Goal: Task Accomplishment & Management: Manage account settings

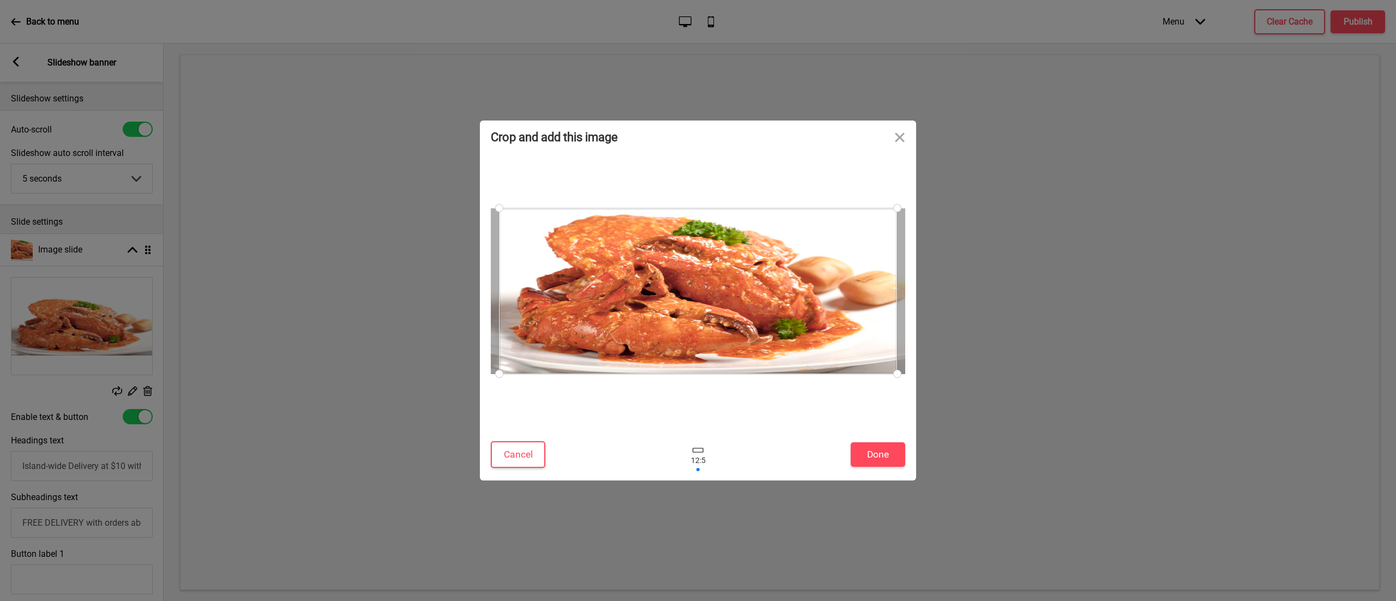
click at [735, 278] on div at bounding box center [698, 291] width 398 height 166
click at [655, 288] on div at bounding box center [698, 291] width 398 height 166
click at [896, 136] on button "Close" at bounding box center [899, 136] width 33 height 33
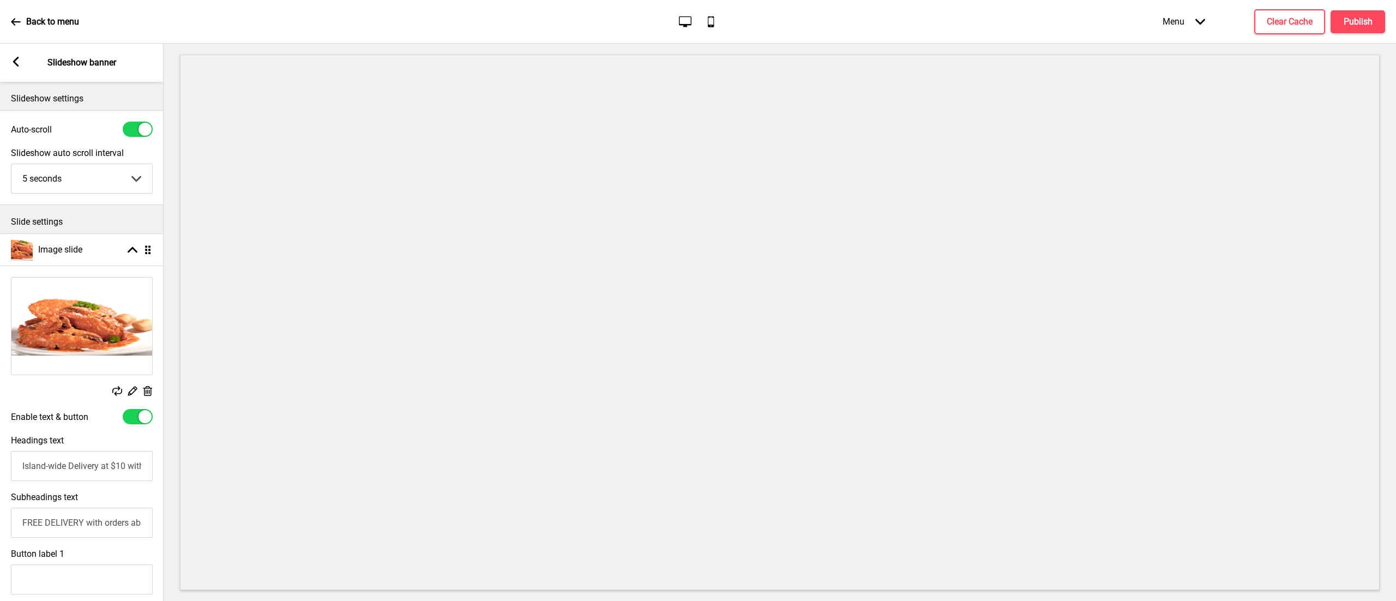
click at [149, 385] on rect at bounding box center [147, 390] width 11 height 11
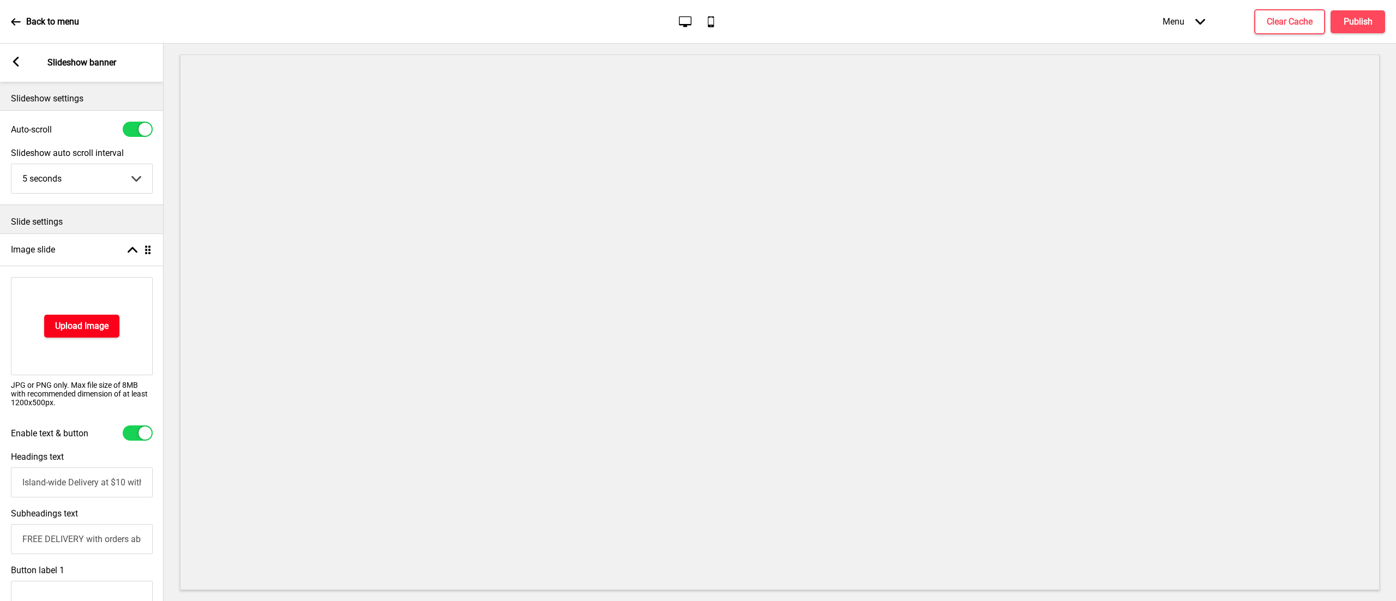
click at [83, 331] on h4 "Upload Image" at bounding box center [81, 326] width 53 height 12
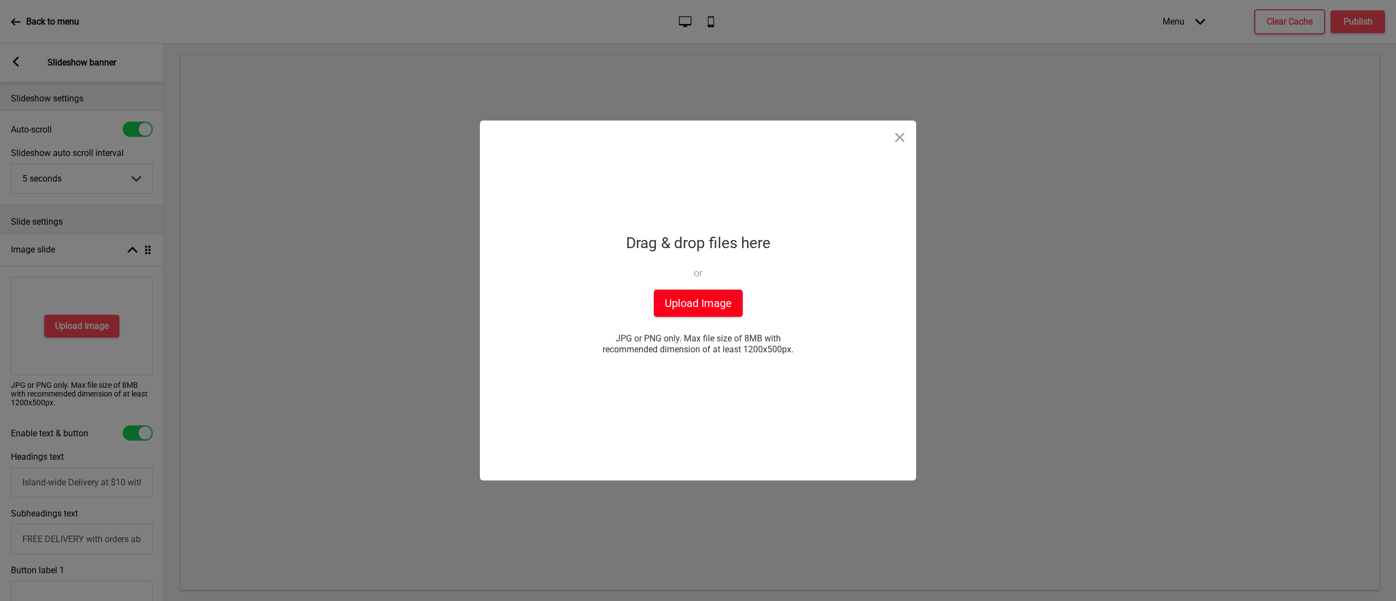
click at [728, 311] on button "Upload Image" at bounding box center [698, 303] width 89 height 27
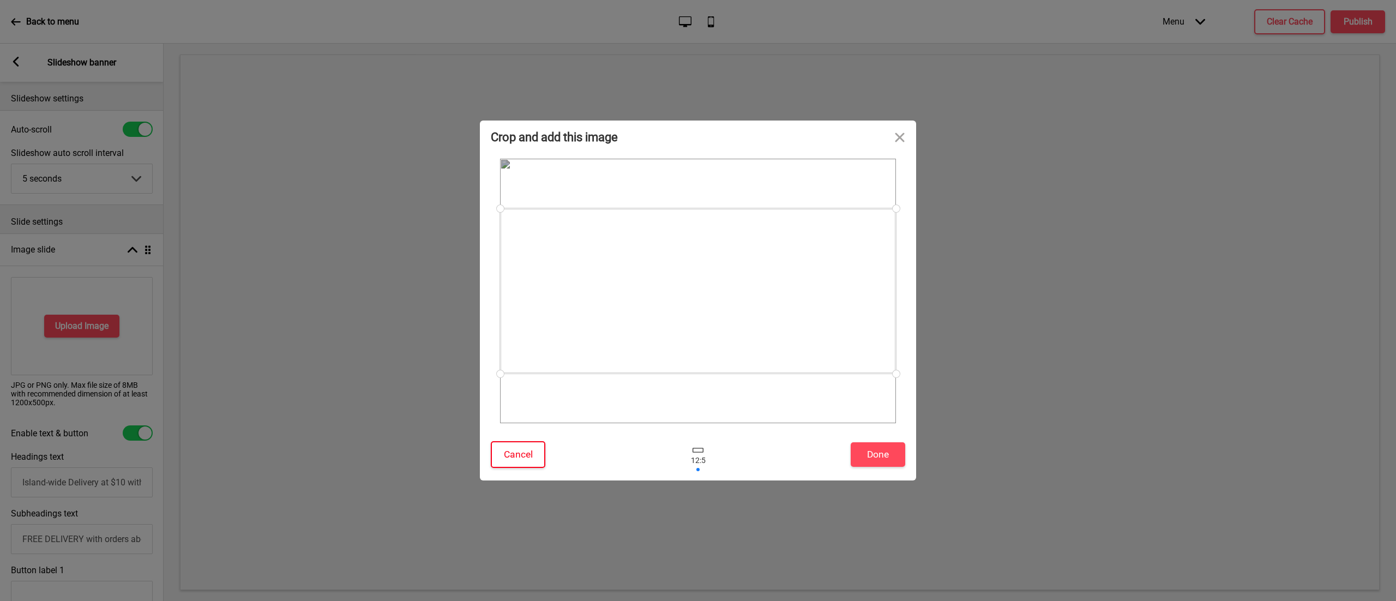
click at [524, 447] on button "Cancel" at bounding box center [518, 454] width 55 height 27
click at [891, 453] on button "Done" at bounding box center [878, 454] width 55 height 25
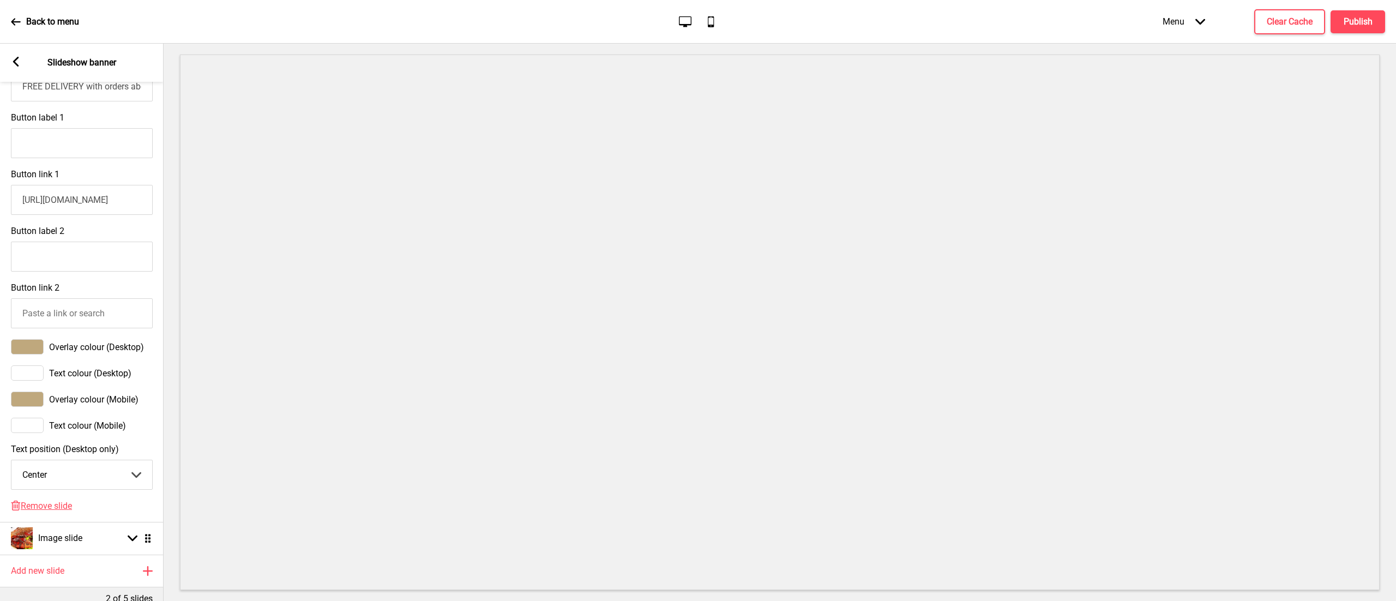
scroll to position [520, 0]
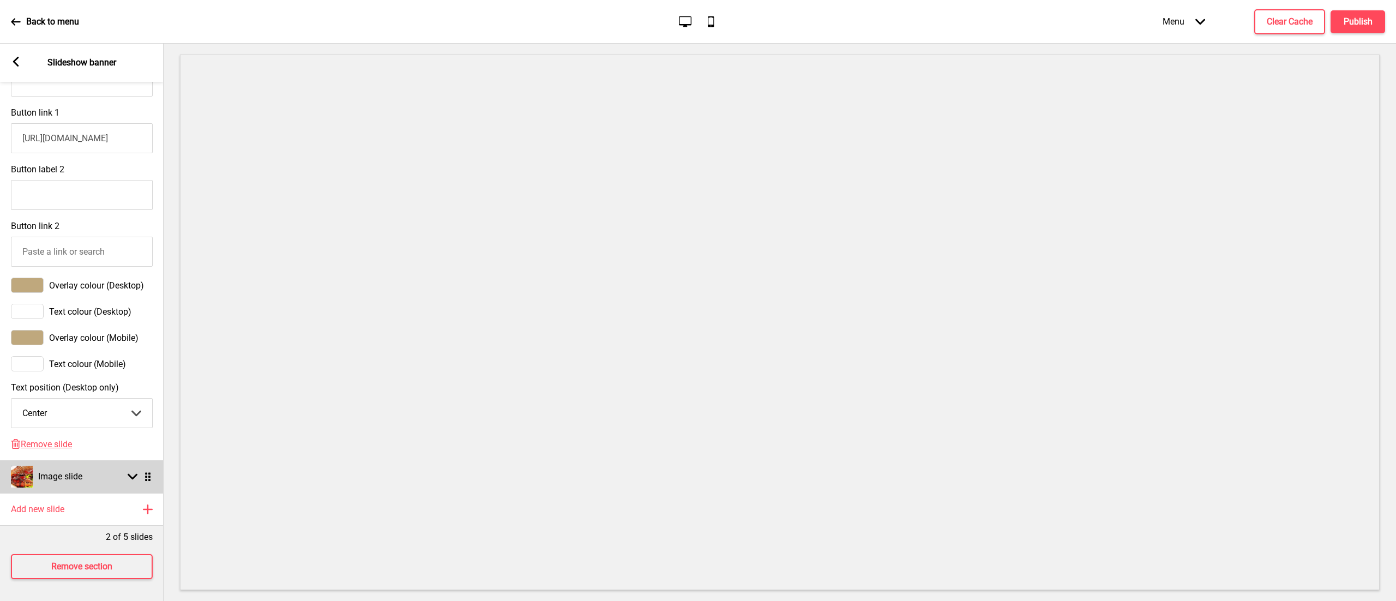
click at [153, 460] on div "Image slide Arrow down Drag" at bounding box center [82, 476] width 164 height 33
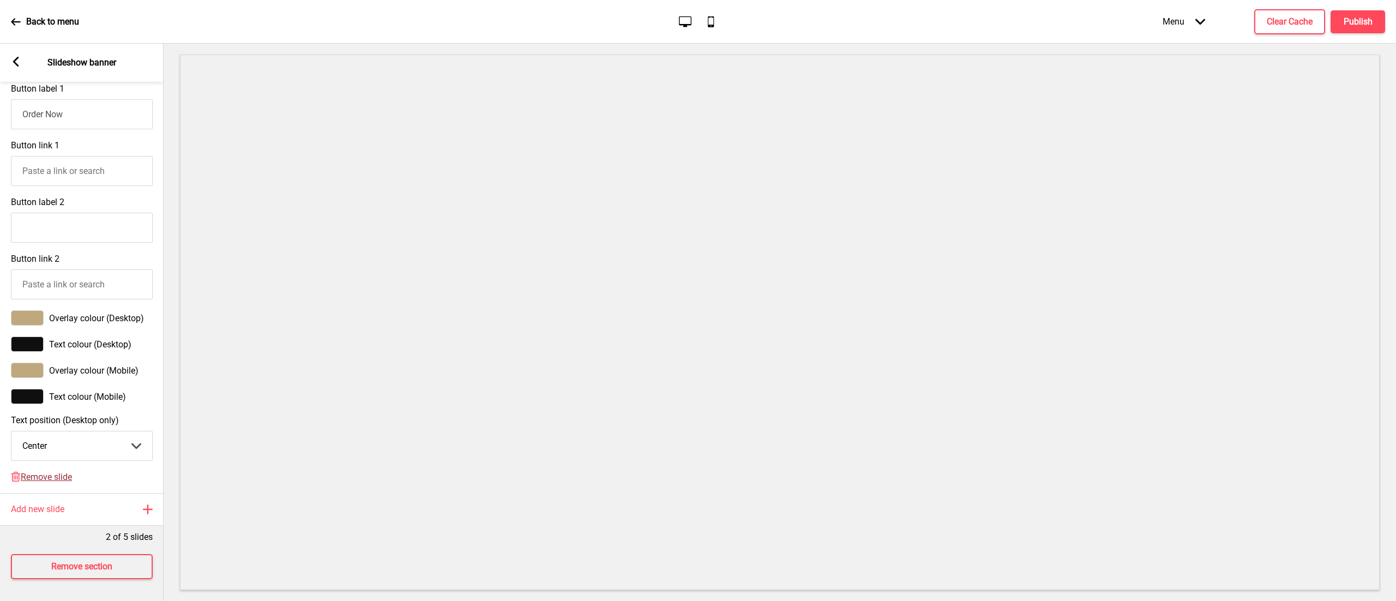
click at [49, 472] on span "Remove slide" at bounding box center [46, 477] width 51 height 10
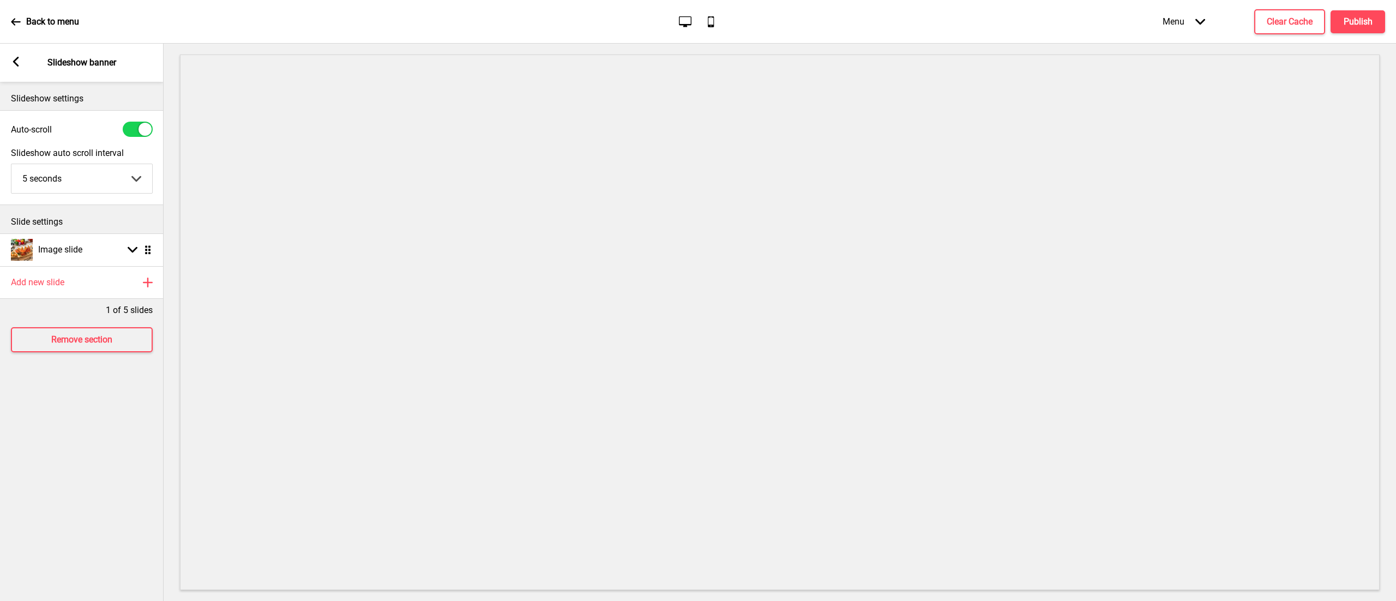
scroll to position [0, 0]
click at [18, 58] on icon at bounding box center [16, 62] width 6 height 10
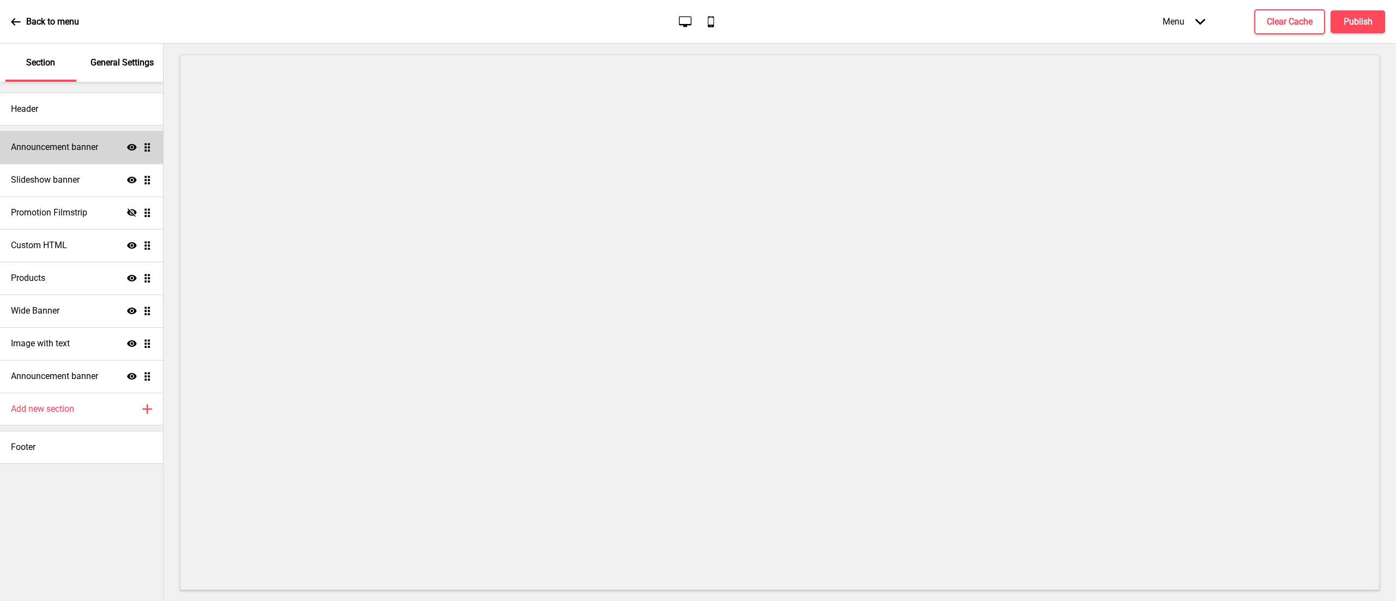
click at [79, 150] on h4 "Announcement banner" at bounding box center [54, 147] width 87 height 12
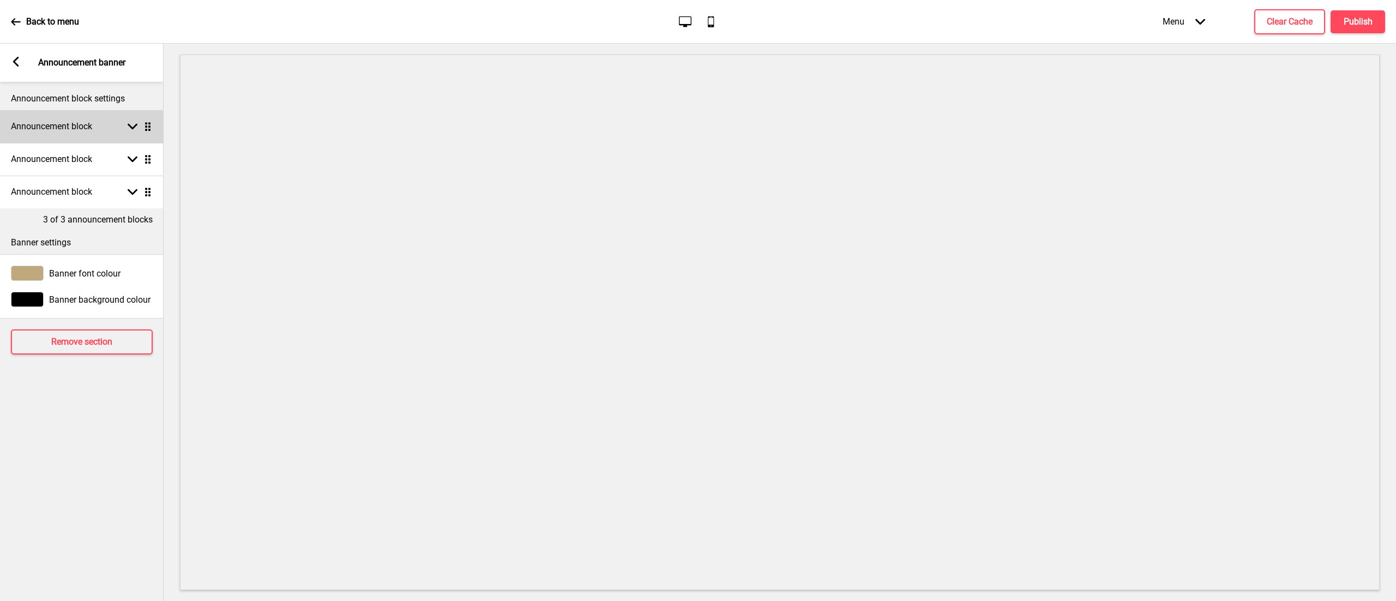
click at [97, 128] on div "Announcement block Arrow down Drag" at bounding box center [82, 126] width 164 height 33
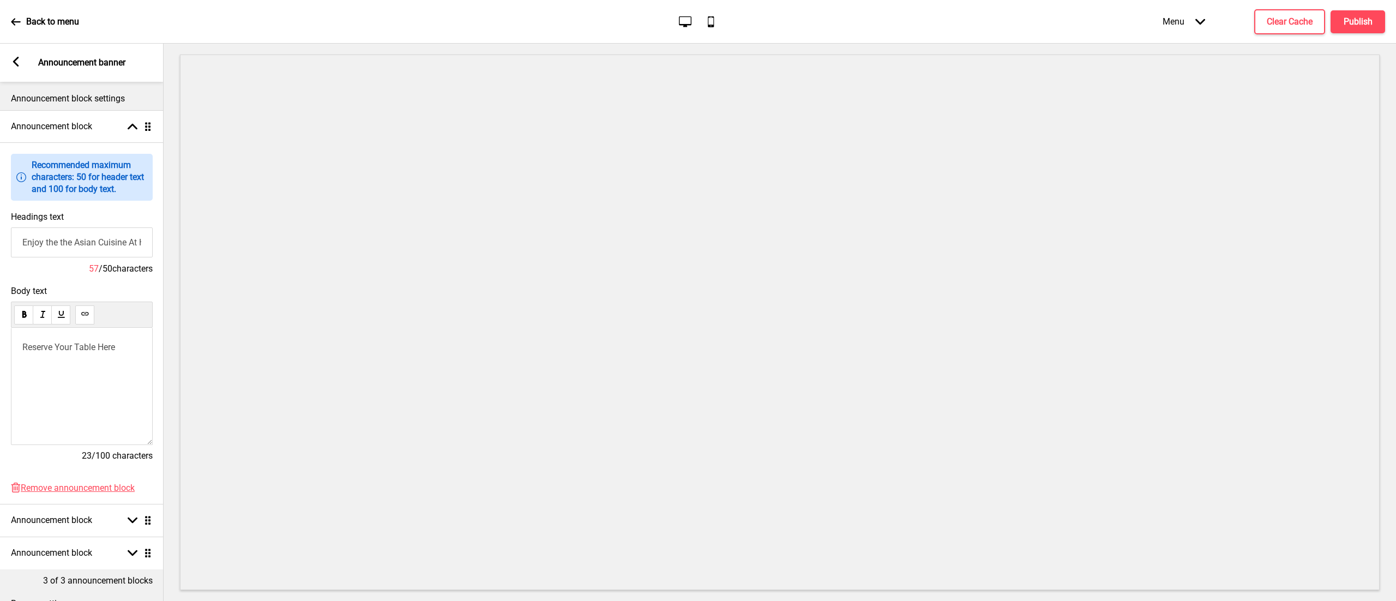
click at [88, 239] on input "Enjoy the the Asian Cuisine At House of Seafood Riverwalk" at bounding box center [82, 242] width 142 height 30
click at [135, 245] on input "Enjoy the the Asian Cuisine At House of Seafood Riverwalk" at bounding box center [81, 242] width 142 height 30
click at [143, 244] on input "Enjoy the the Asian Cuisine At House of Seafood Riverwalk" at bounding box center [81, 242] width 142 height 30
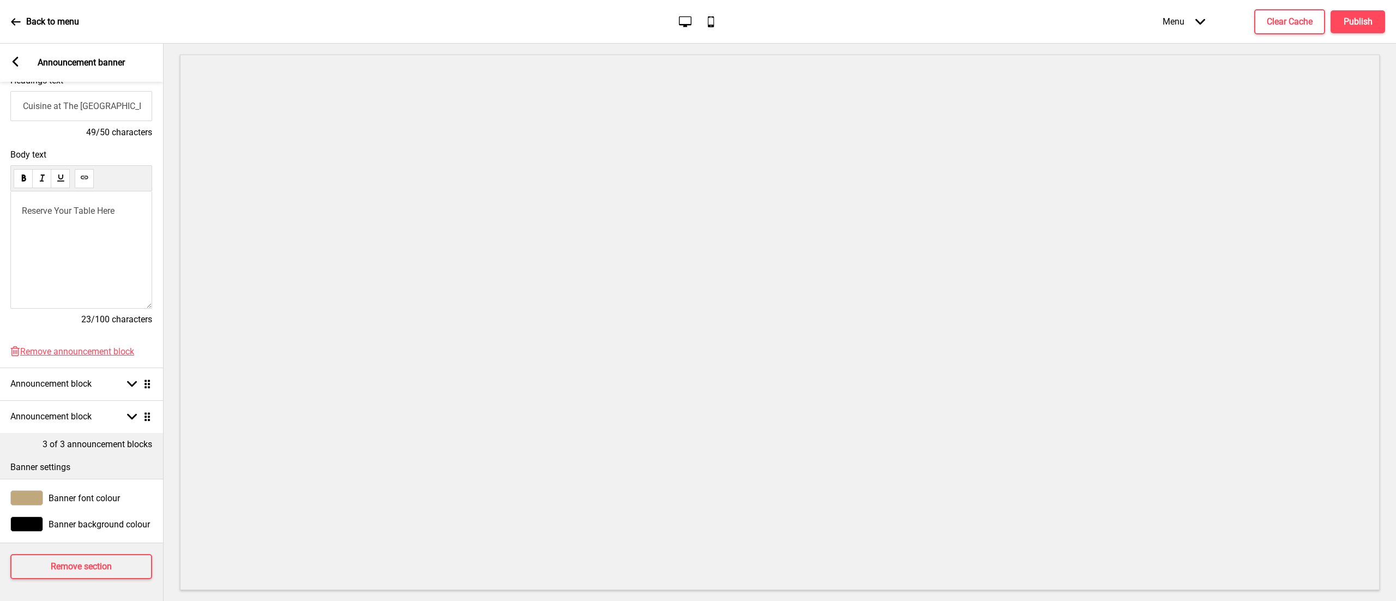
scroll to position [0, 0]
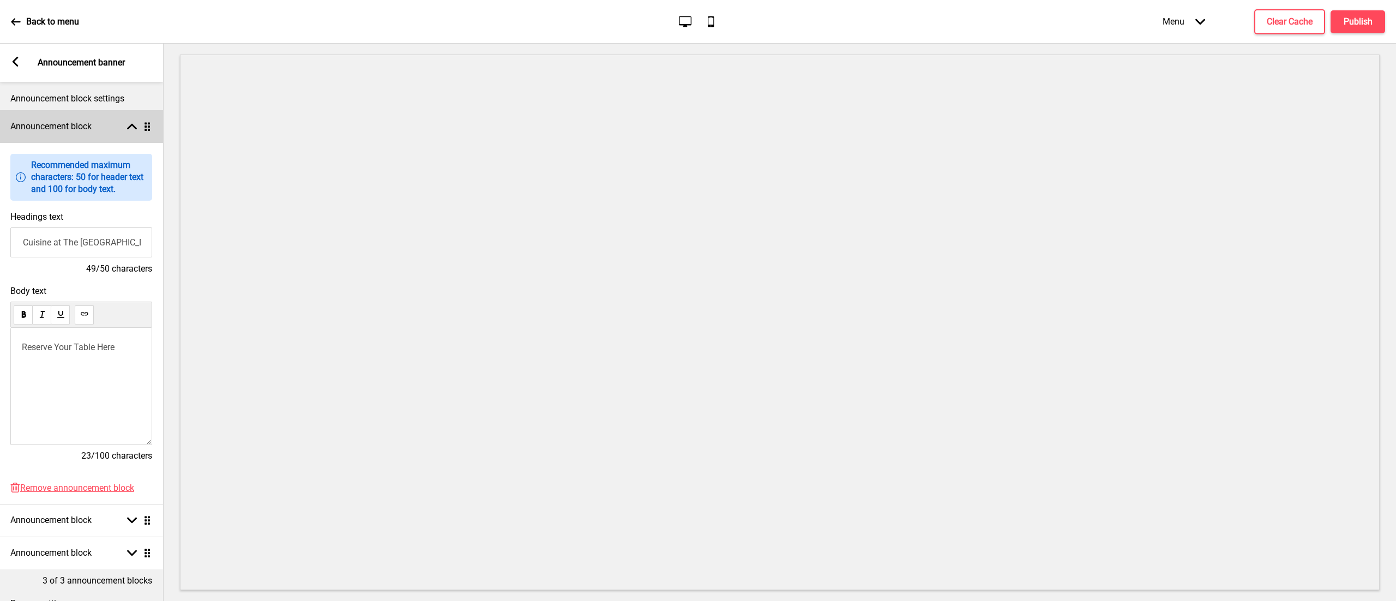
type input "Enjoy the the Halal Cuisine at The [GEOGRAPHIC_DATA]"
click at [130, 133] on div "Announcement block Arrow up Drag" at bounding box center [81, 126] width 164 height 33
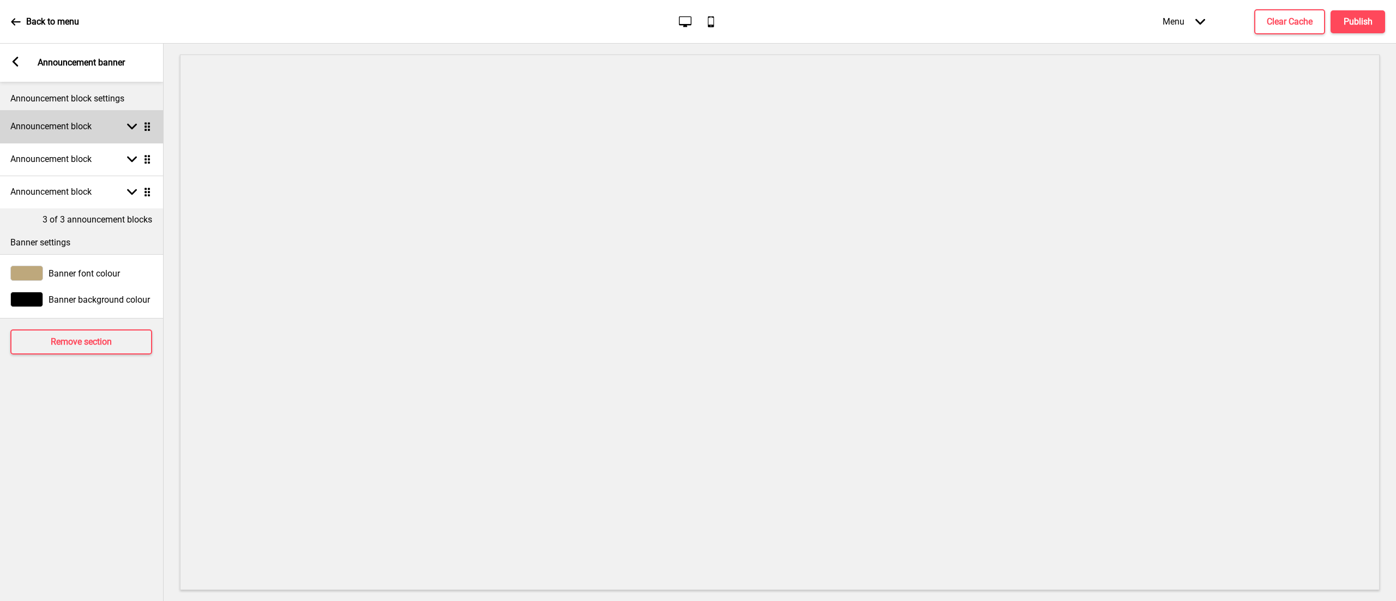
click at [130, 133] on div "Announcement block Arrow down Drag" at bounding box center [81, 126] width 164 height 33
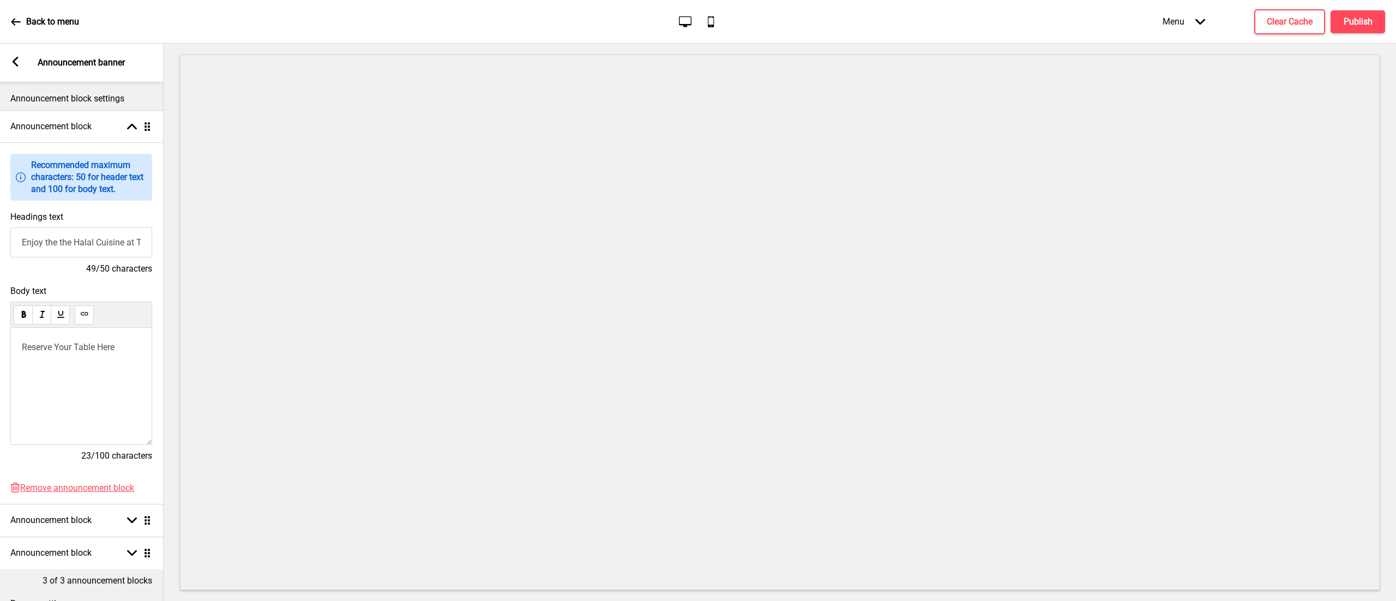
click at [121, 352] on p "Reserve Your Table Here" at bounding box center [81, 347] width 119 height 10
click at [46, 364] on button at bounding box center [41, 362] width 17 height 13
drag, startPoint x: 118, startPoint y: 350, endPoint x: 0, endPoint y: 324, distance: 121.2
click at [0, 324] on div "Body text Reserve Your Table Here 23/100 characters" at bounding box center [82, 378] width 164 height 197
click at [149, 221] on div "Headings text Enjoy the the Halal Cuisine at The Seafood Market 49/50 characters" at bounding box center [82, 243] width 164 height 74
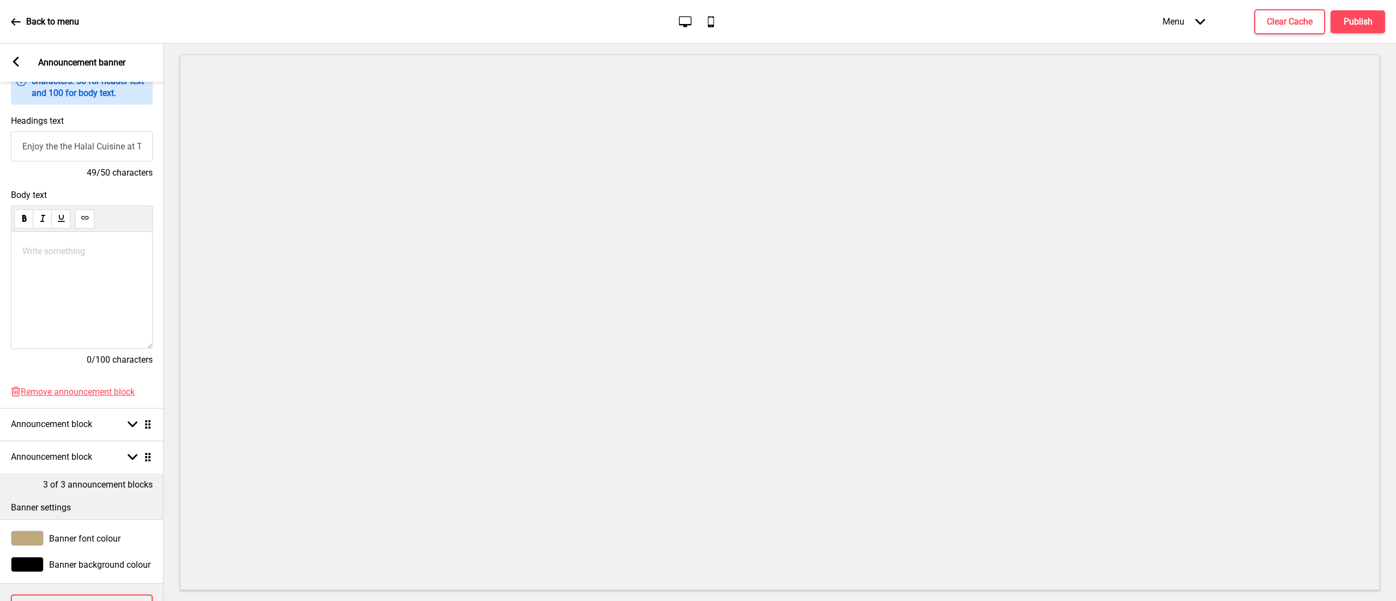
scroll to position [153, 0]
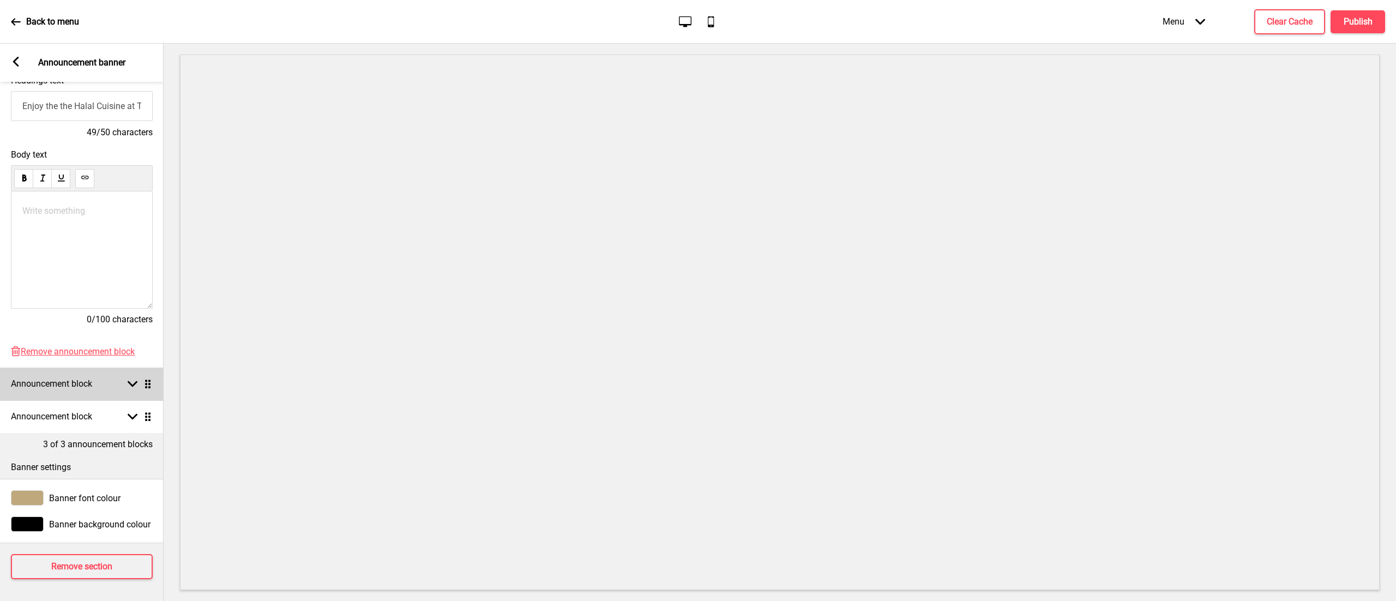
click at [82, 378] on h4 "Announcement block" at bounding box center [51, 384] width 81 height 12
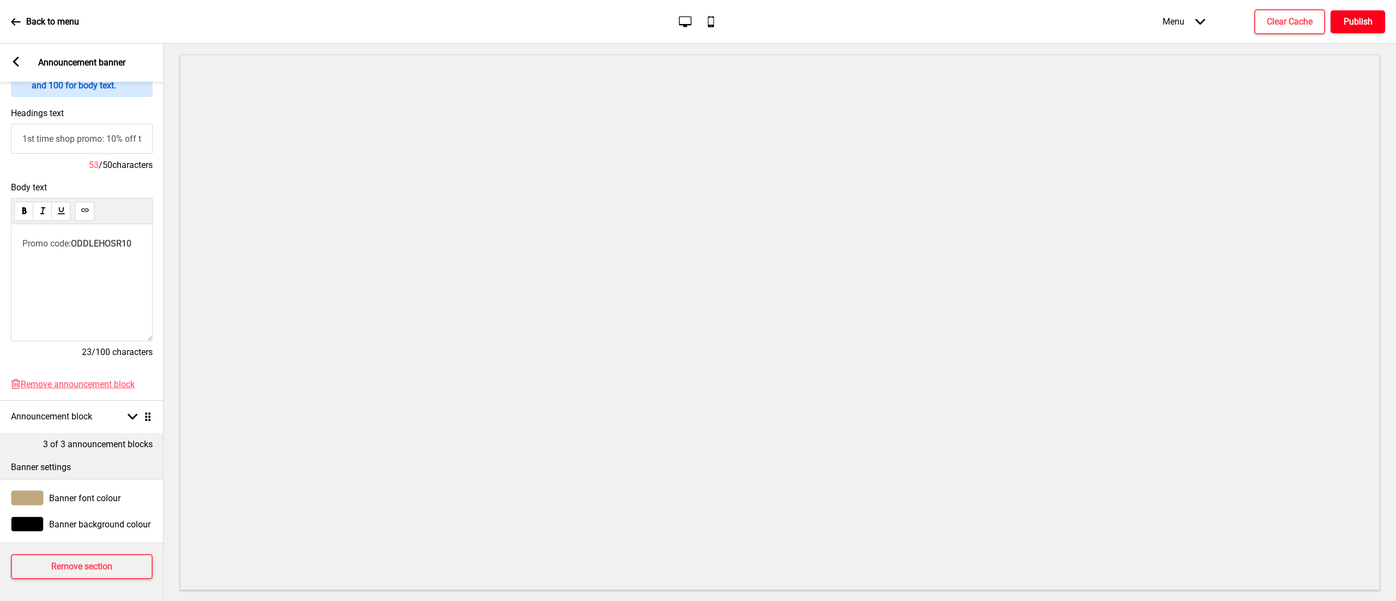
click at [1355, 30] on button "Publish" at bounding box center [1357, 21] width 55 height 23
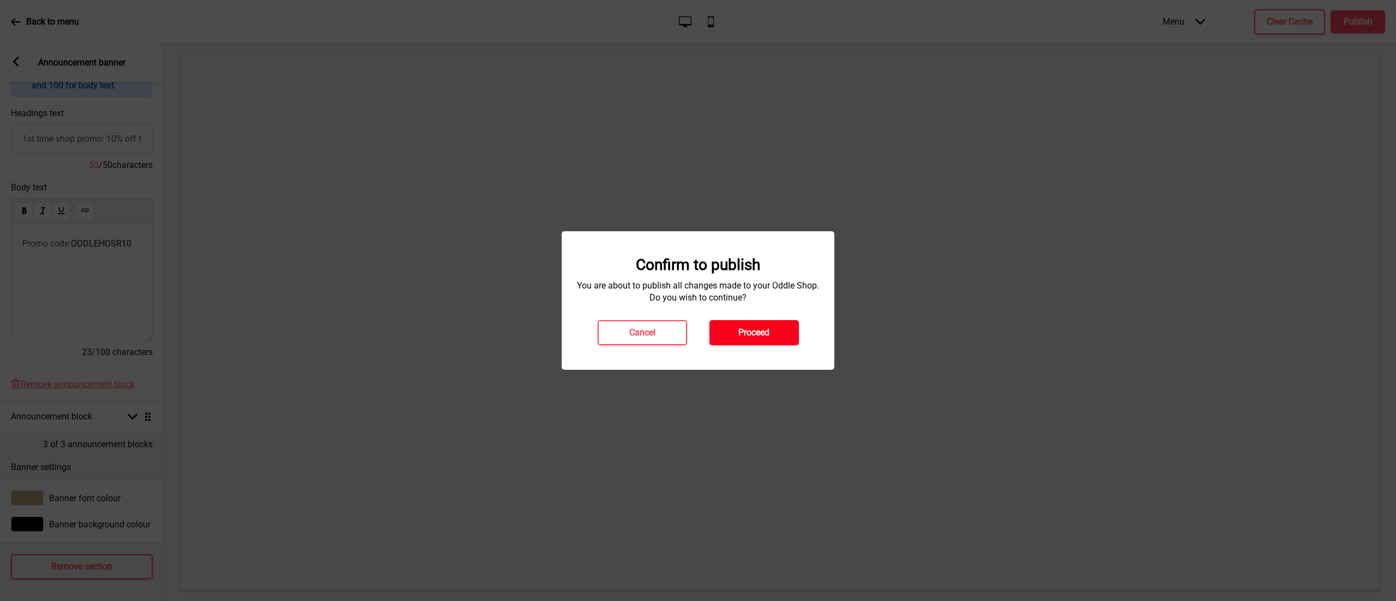
click at [748, 335] on h4 "Proceed" at bounding box center [753, 333] width 31 height 12
